Goal: Use online tool/utility: Utilize a website feature to perform a specific function

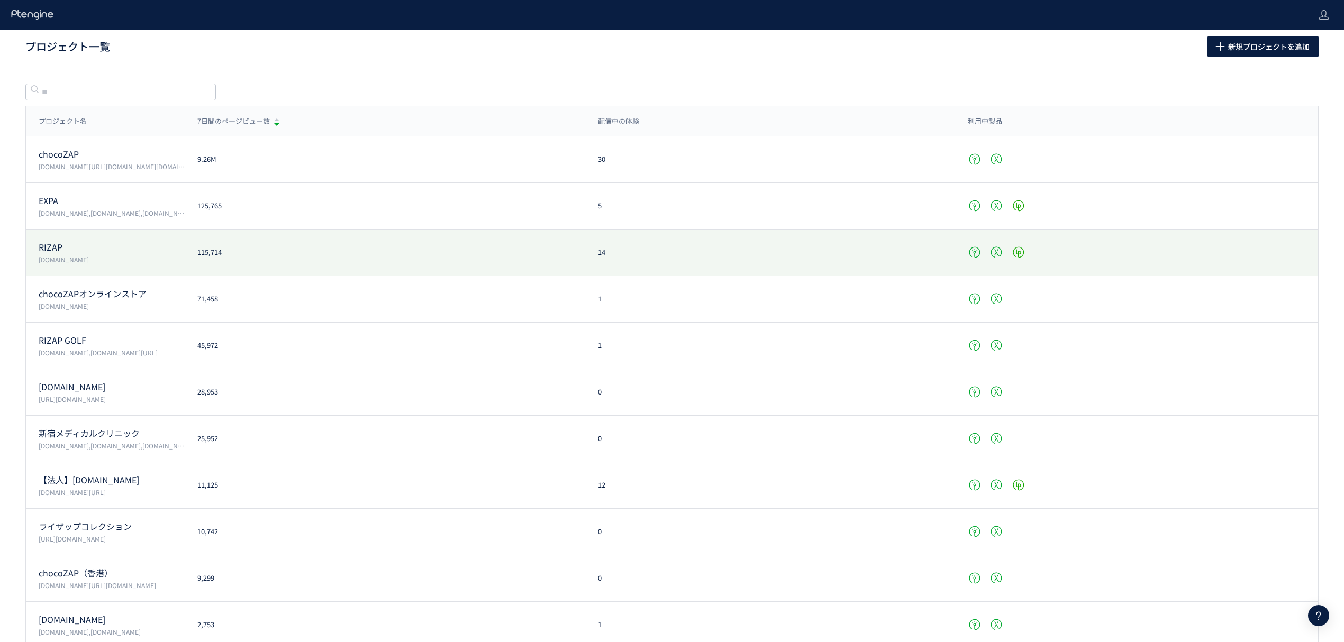
click at [58, 248] on p "RIZAP" at bounding box center [112, 247] width 146 height 12
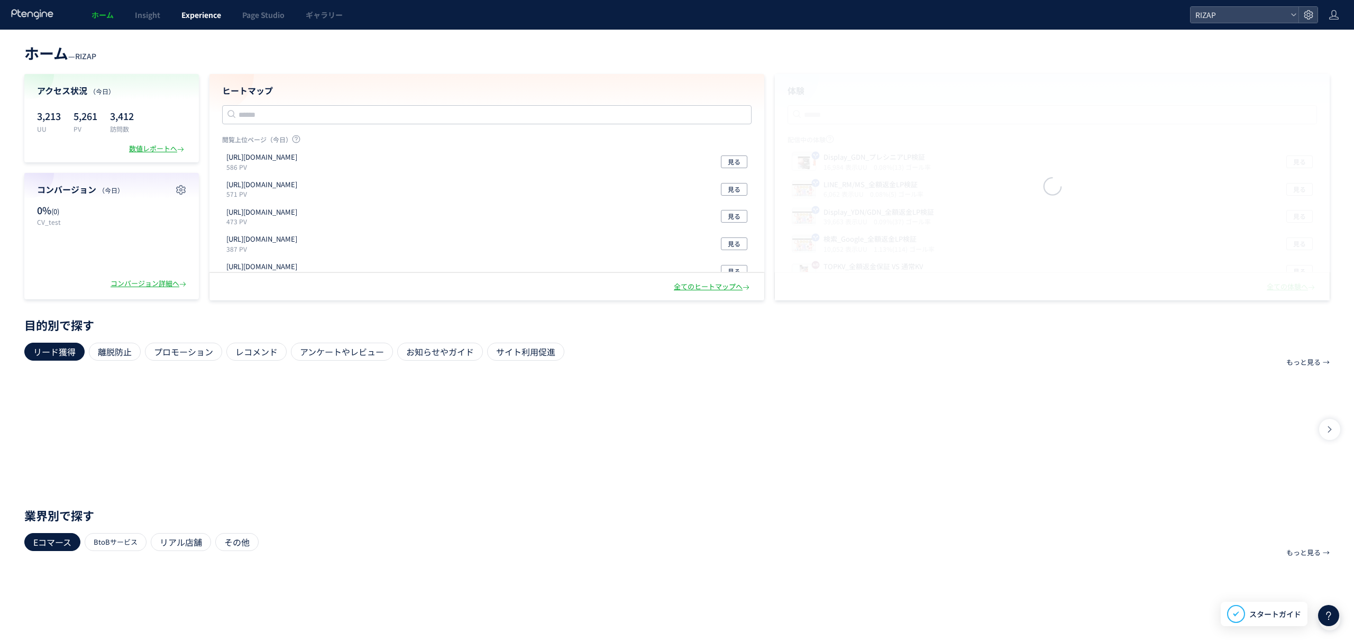
click at [196, 17] on span "Experience" at bounding box center [201, 15] width 40 height 11
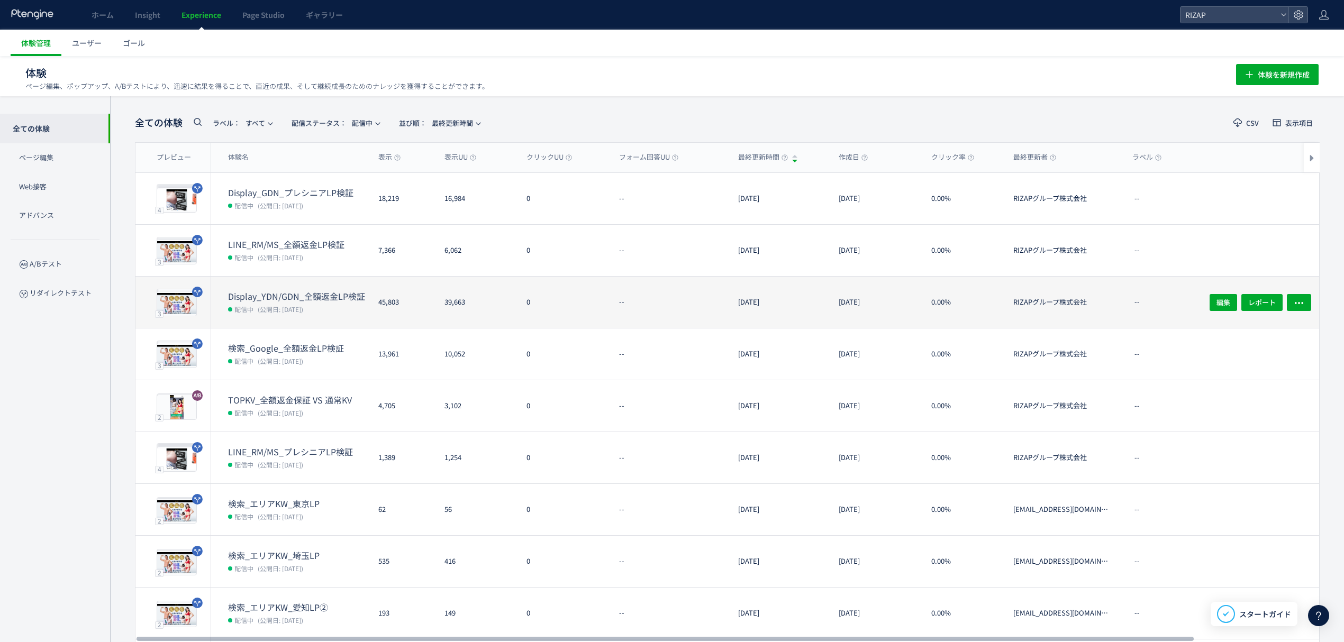
click at [262, 293] on dt "Display_YDN/GDN_全額返金LP検証" at bounding box center [299, 296] width 142 height 12
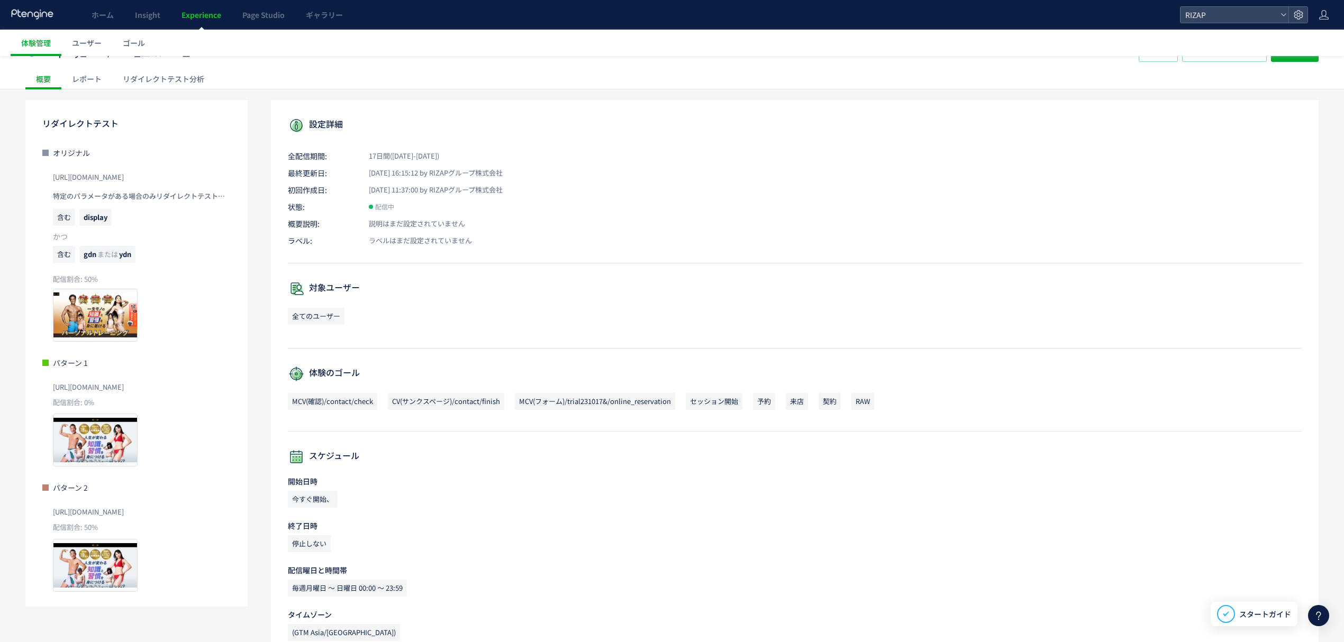
scroll to position [59, 0]
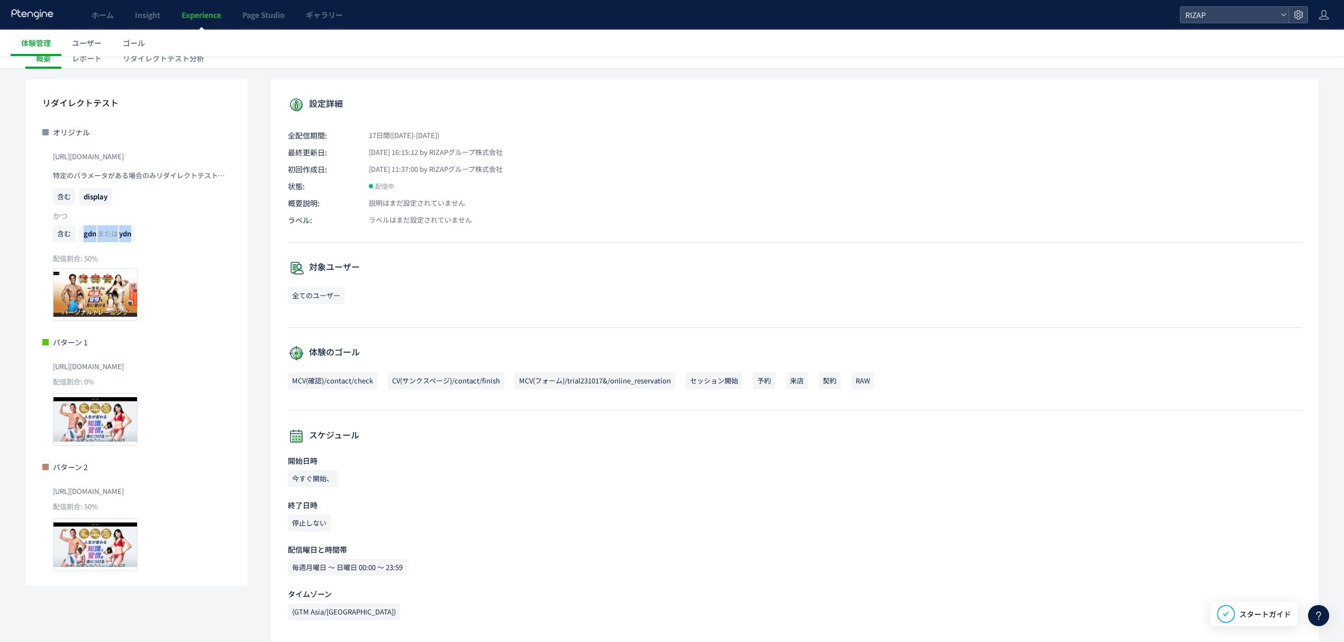
drag, startPoint x: 110, startPoint y: 235, endPoint x: 75, endPoint y: 235, distance: 34.9
click at [75, 235] on p "含む gdn または ydn" at bounding box center [142, 236] width 178 height 22
click at [160, 210] on p "含む display" at bounding box center [142, 199] width 178 height 22
drag, startPoint x: 129, startPoint y: 234, endPoint x: 83, endPoint y: 242, distance: 47.2
click at [83, 242] on p "含む gdn または ydn" at bounding box center [142, 236] width 178 height 22
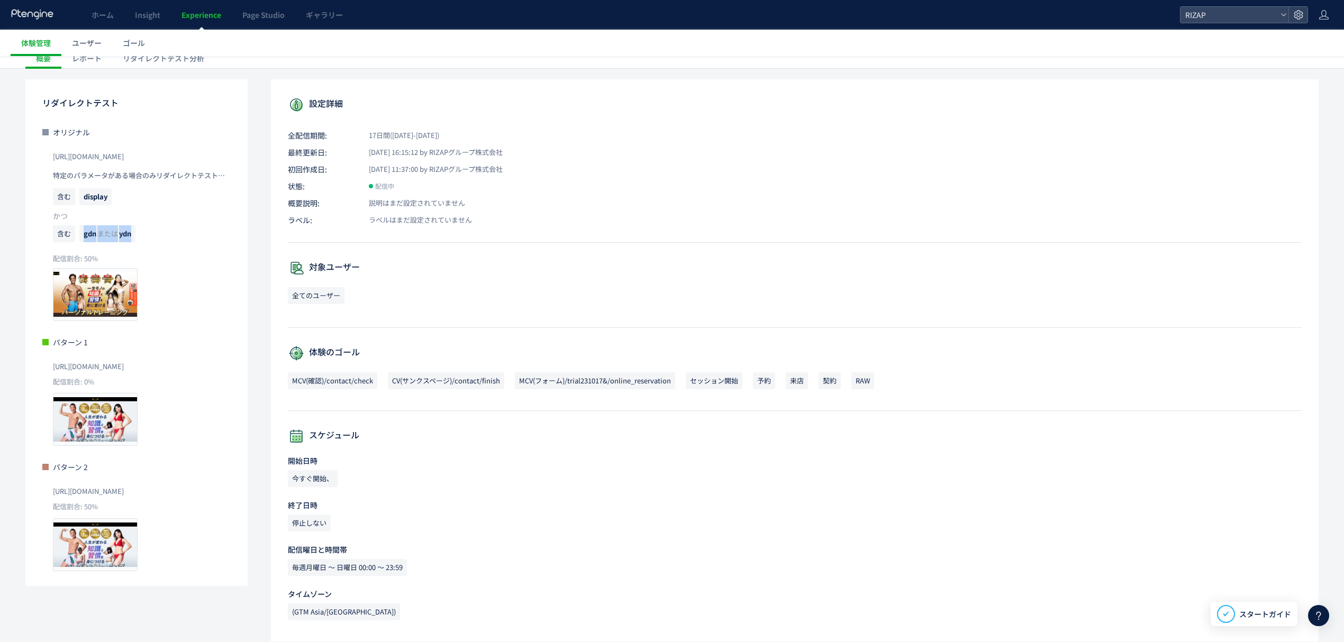
copy span "gdn または ydn"
click at [185, 238] on p "含む gdn または ydn" at bounding box center [142, 236] width 178 height 22
drag, startPoint x: 109, startPoint y: 197, endPoint x: 83, endPoint y: 199, distance: 26.0
click at [83, 199] on span "display" at bounding box center [95, 196] width 32 height 17
copy span "display"
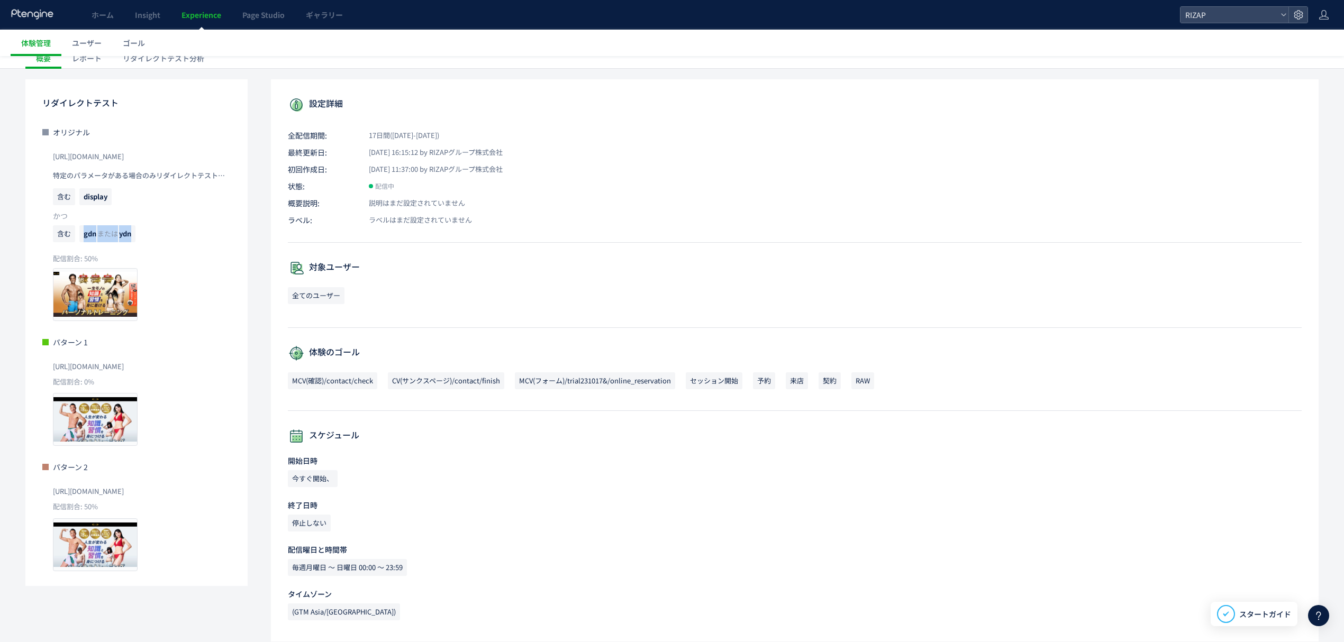
drag, startPoint x: 138, startPoint y: 234, endPoint x: 84, endPoint y: 239, distance: 54.8
click at [84, 239] on p "含む gdn または ydn" at bounding box center [142, 236] width 178 height 22
copy span "gdn または ydn"
click at [227, 297] on div "配信割合: 50% プレビュー" at bounding box center [142, 287] width 178 height 67
